Goal: Navigation & Orientation: Find specific page/section

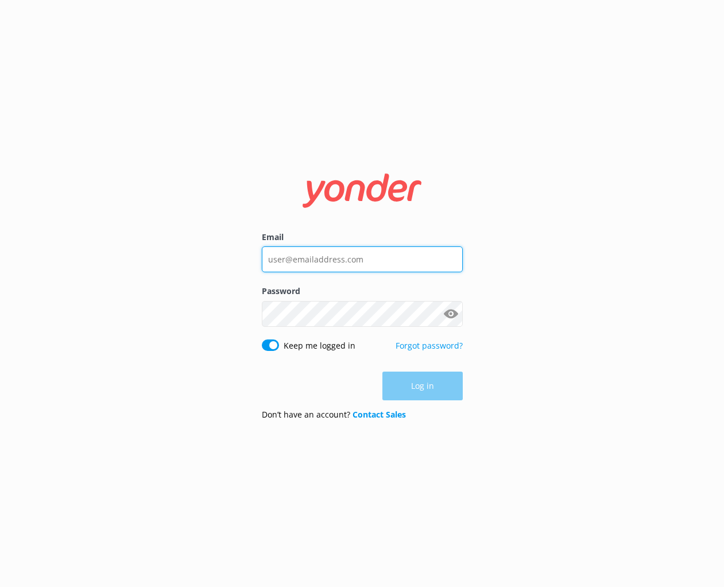
click at [319, 265] on input "Email" at bounding box center [362, 259] width 201 height 26
type input "[PERSON_NAME][EMAIL_ADDRESS][DOMAIN_NAME]"
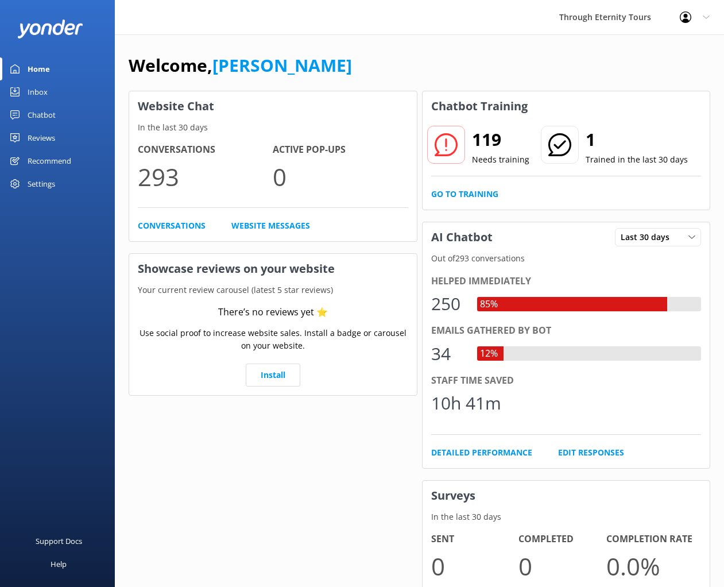
click at [48, 92] on link "Inbox" at bounding box center [57, 91] width 115 height 23
